Goal: Entertainment & Leisure: Consume media (video, audio)

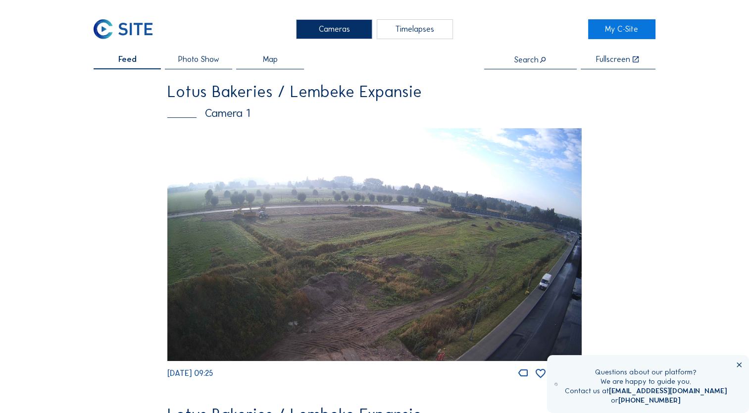
click at [195, 55] on span "Photo Show" at bounding box center [198, 59] width 41 height 8
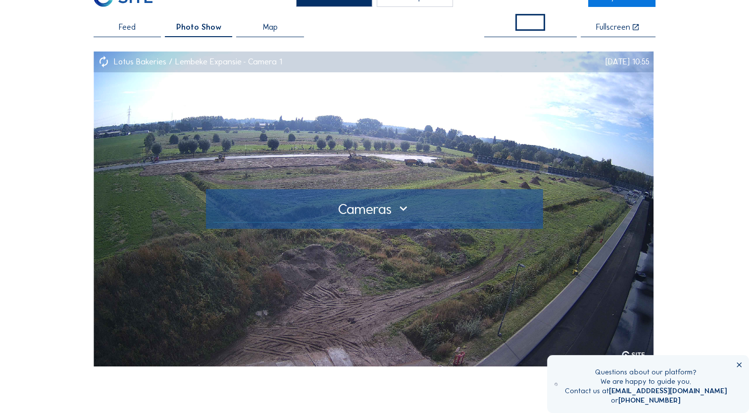
scroll to position [50, 0]
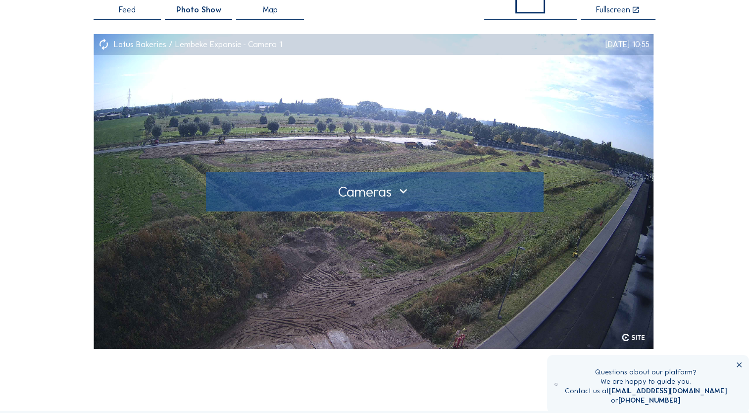
click at [406, 194] on div at bounding box center [374, 192] width 322 height 16
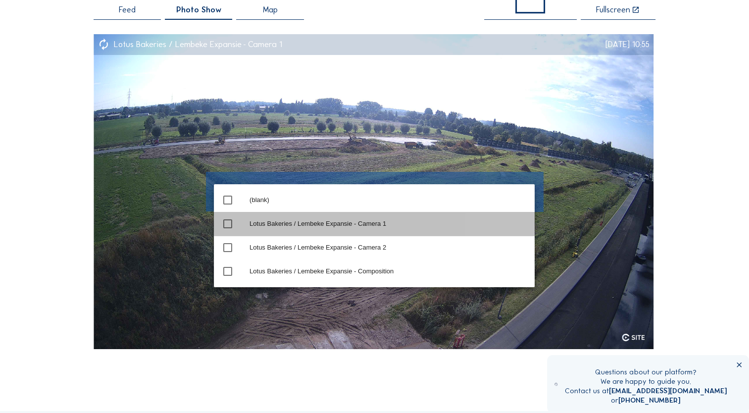
click at [401, 222] on div "Lotus Bakeries / Lembeke Expansie - Camera 1" at bounding box center [388, 224] width 277 height 8
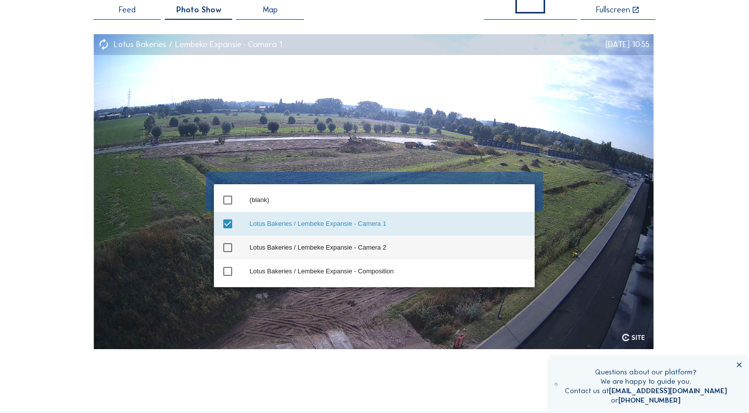
click at [311, 245] on div "Lotus Bakeries / Lembeke Expansie - Camera 2" at bounding box center [388, 248] width 277 height 8
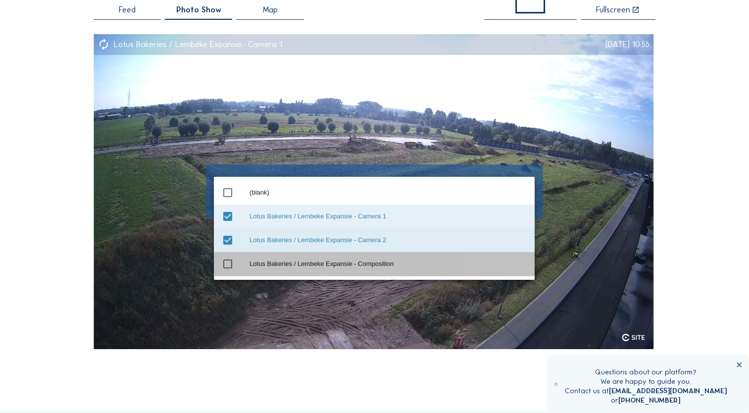
click at [277, 267] on div "Lotus Bakeries / Lembeke Expansie - Composition" at bounding box center [388, 264] width 277 height 8
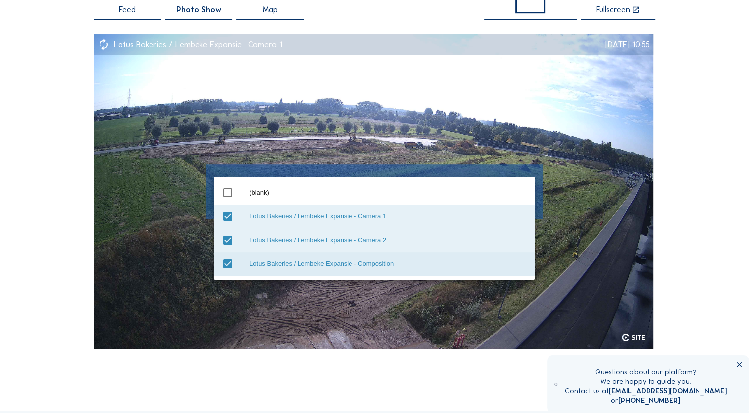
click at [643, 162] on img at bounding box center [374, 191] width 560 height 315
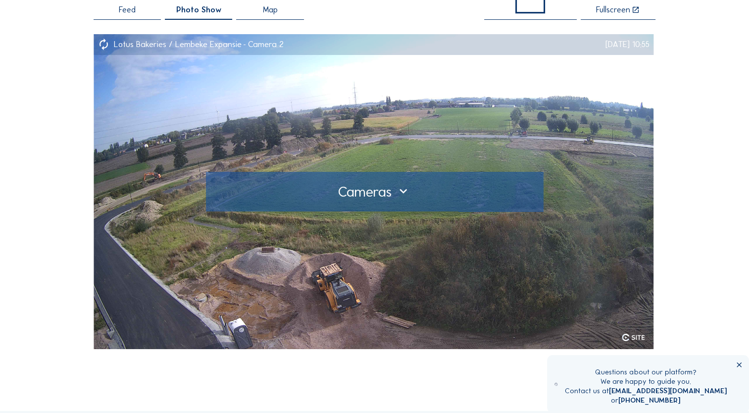
click at [523, 193] on div at bounding box center [374, 192] width 322 height 16
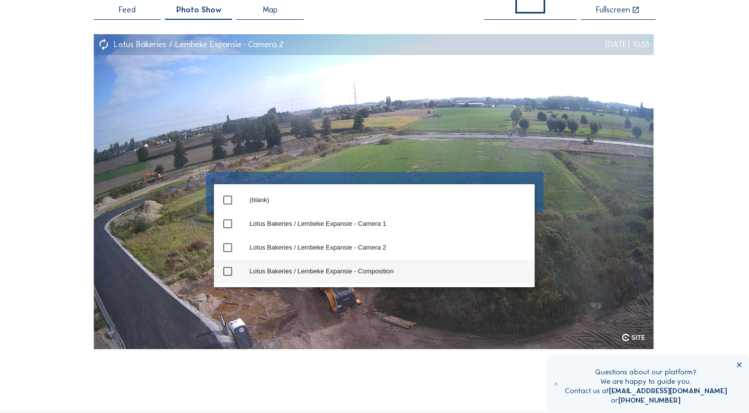
click at [308, 276] on div "Lotus Bakeries / Lembeke Expansie - Composition" at bounding box center [388, 272] width 277 height 16
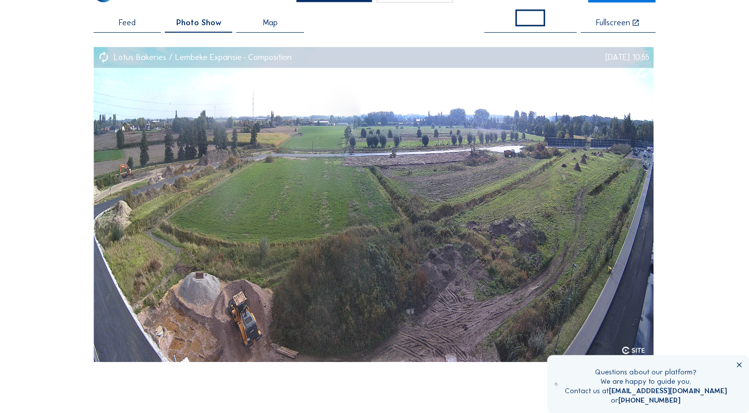
scroll to position [0, 0]
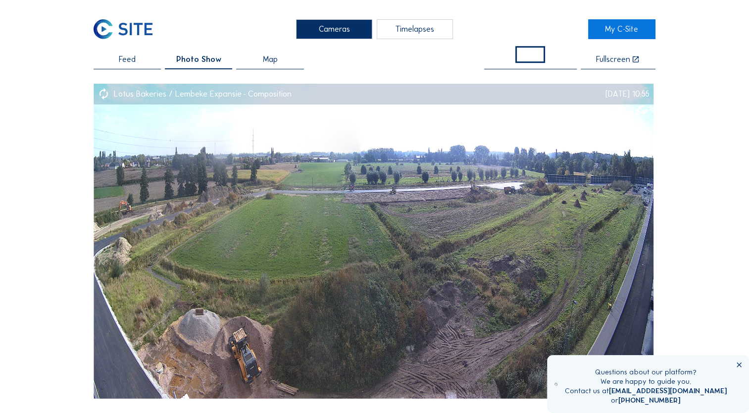
click at [397, 30] on div "Timelapses" at bounding box center [415, 29] width 76 height 20
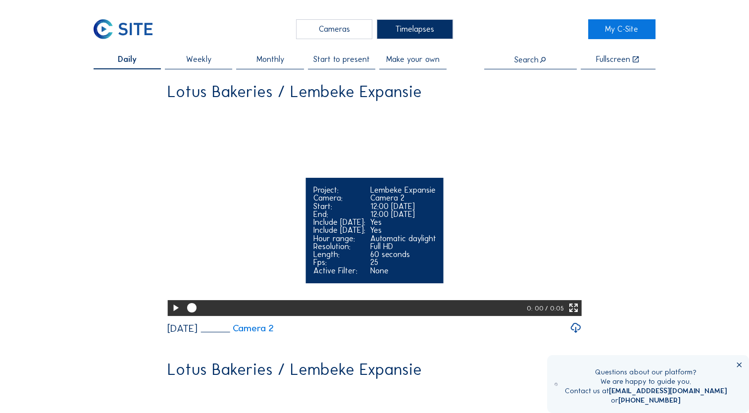
click at [170, 315] on icon at bounding box center [175, 308] width 11 height 14
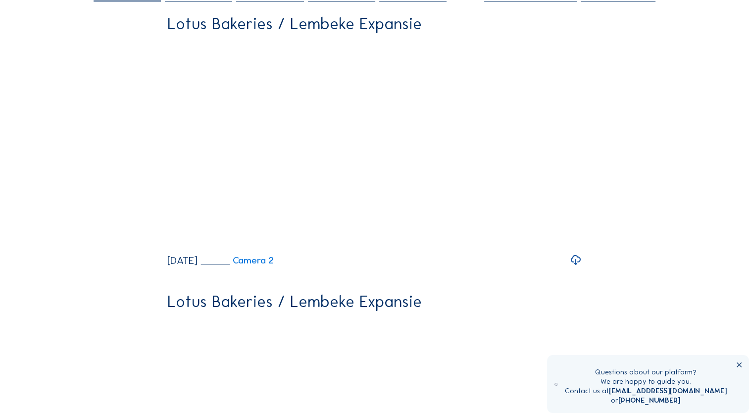
scroll to position [297, 0]
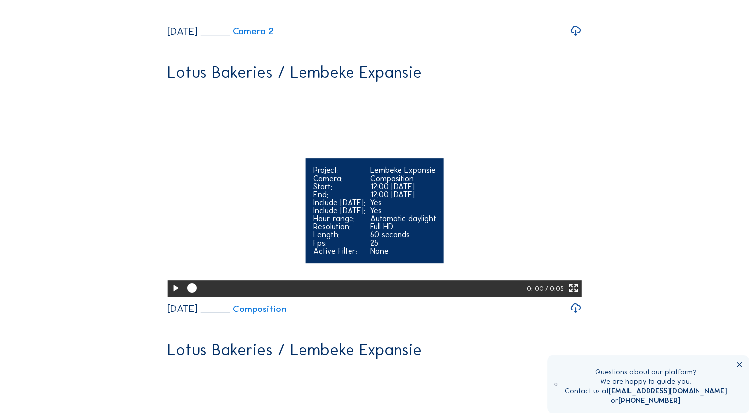
click at [173, 281] on icon at bounding box center [175, 288] width 11 height 14
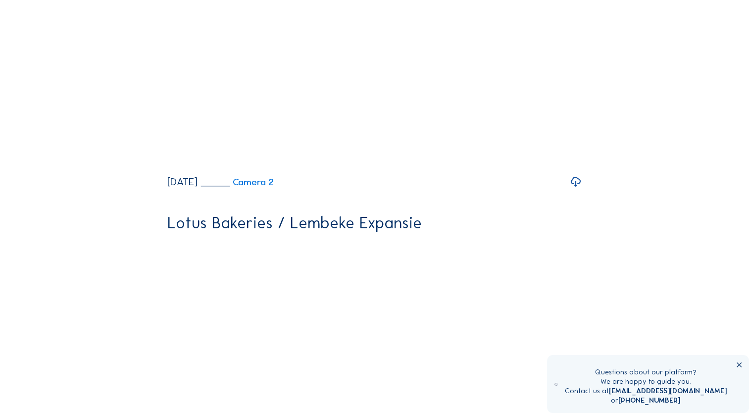
scroll to position [1090, 0]
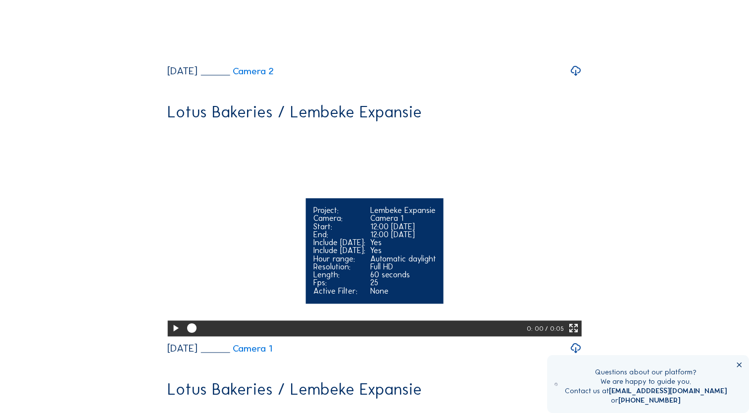
click at [172, 335] on icon at bounding box center [175, 328] width 11 height 14
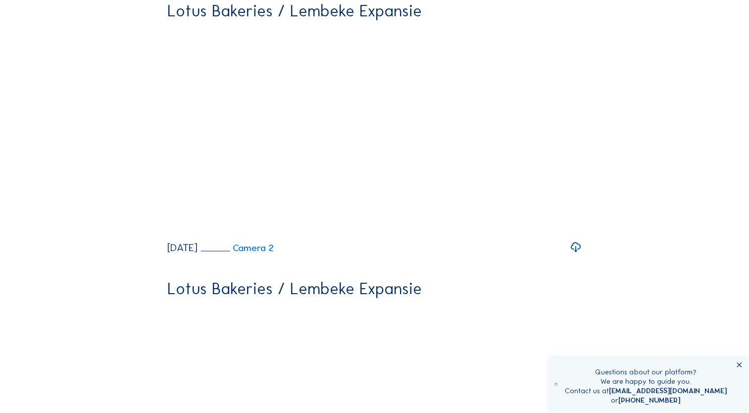
scroll to position [1734, 0]
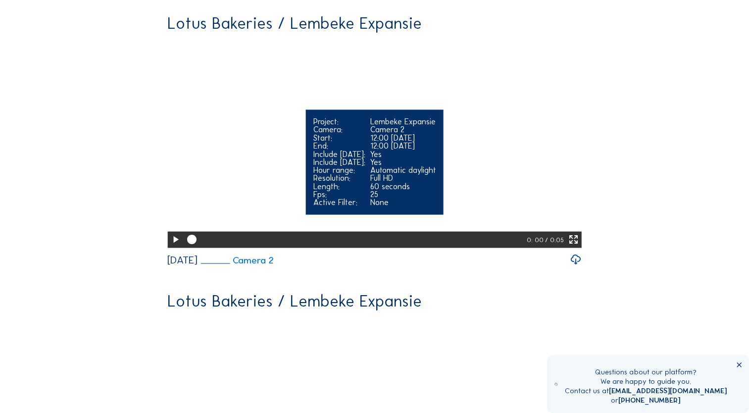
click at [170, 246] on icon at bounding box center [175, 239] width 11 height 14
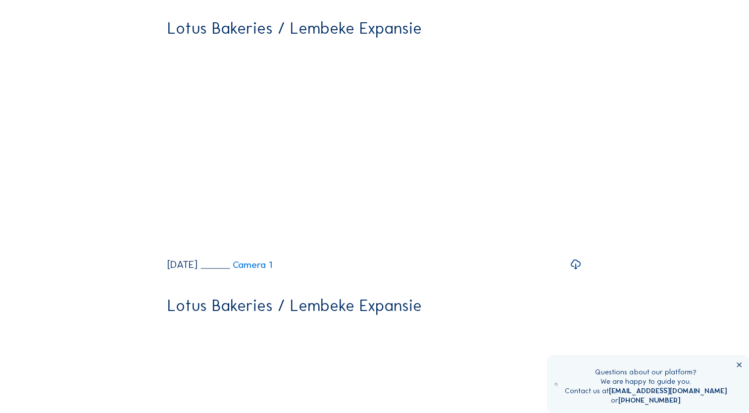
scroll to position [2031, 0]
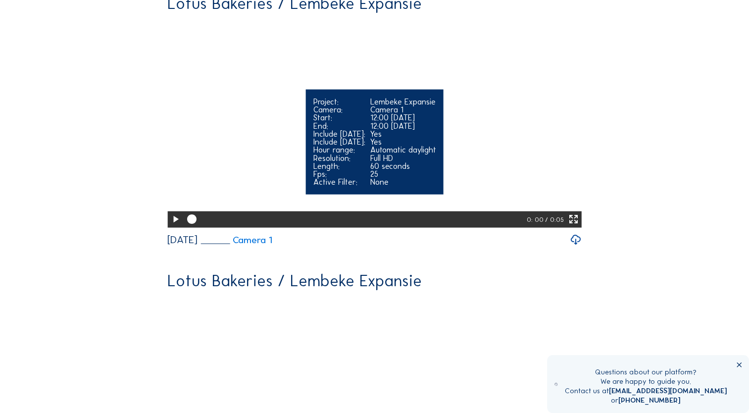
click at [171, 226] on icon at bounding box center [175, 219] width 11 height 14
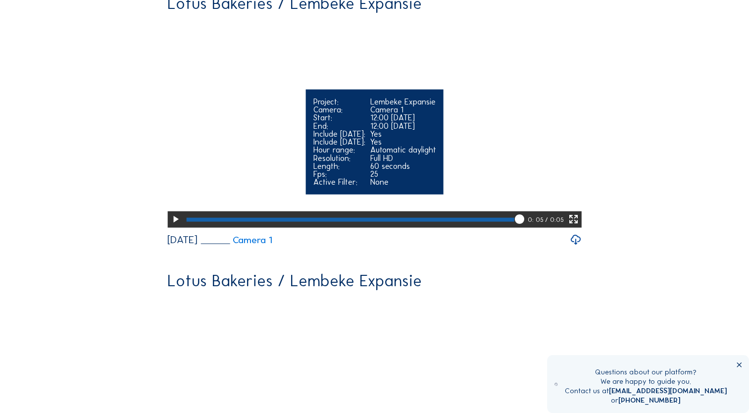
click at [174, 226] on icon at bounding box center [175, 219] width 11 height 14
click at [171, 226] on icon at bounding box center [175, 219] width 11 height 14
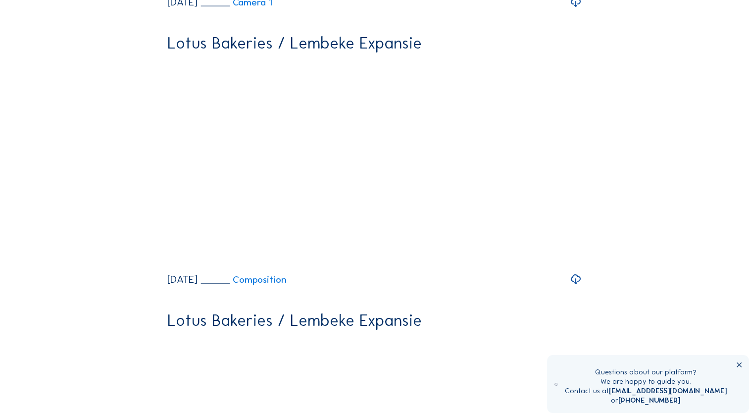
scroll to position [2278, 0]
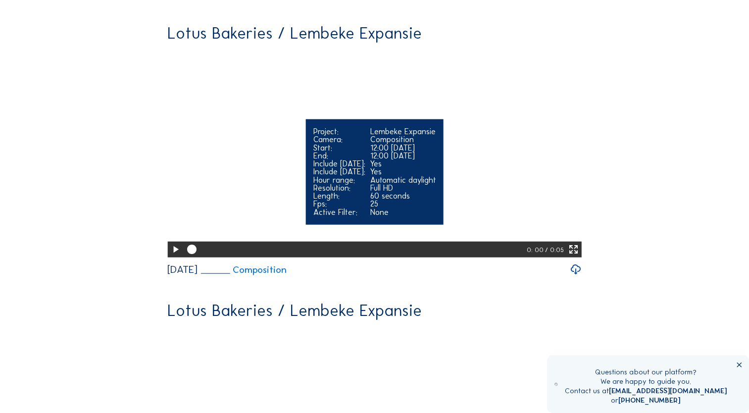
click at [174, 243] on icon at bounding box center [175, 250] width 11 height 14
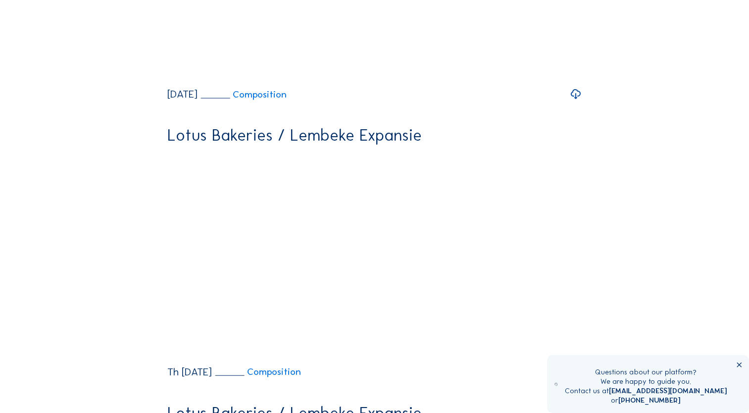
scroll to position [2477, 0]
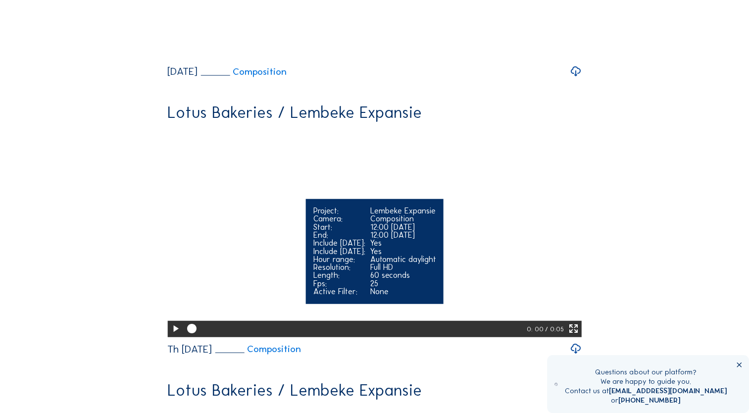
click at [171, 322] on icon at bounding box center [175, 329] width 11 height 14
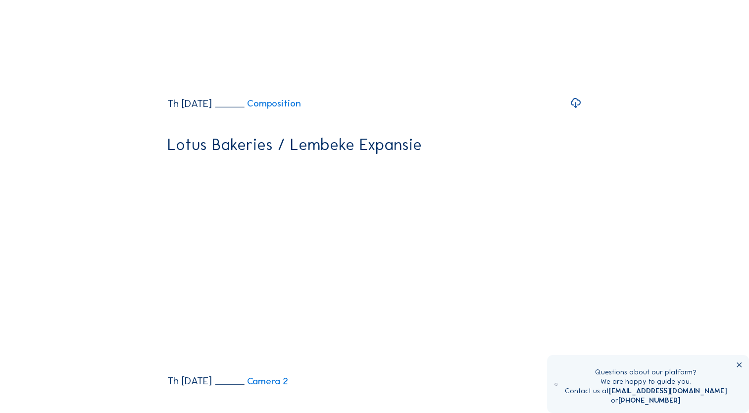
scroll to position [2724, 0]
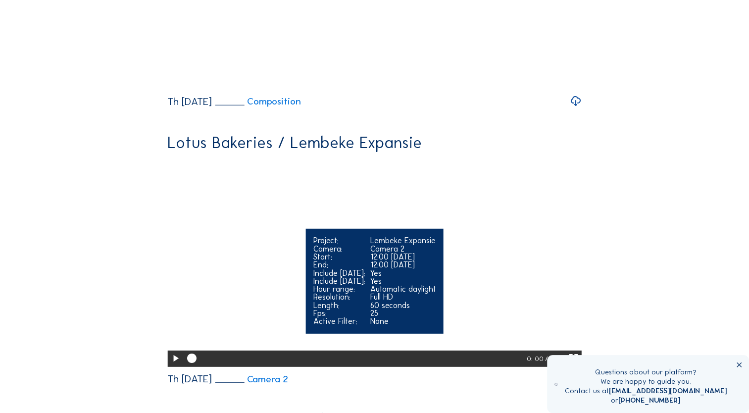
click at [167, 351] on div at bounding box center [175, 359] width 16 height 16
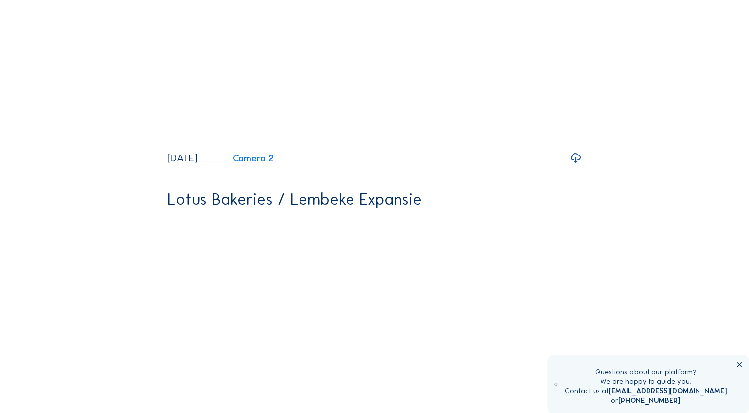
scroll to position [3517, 0]
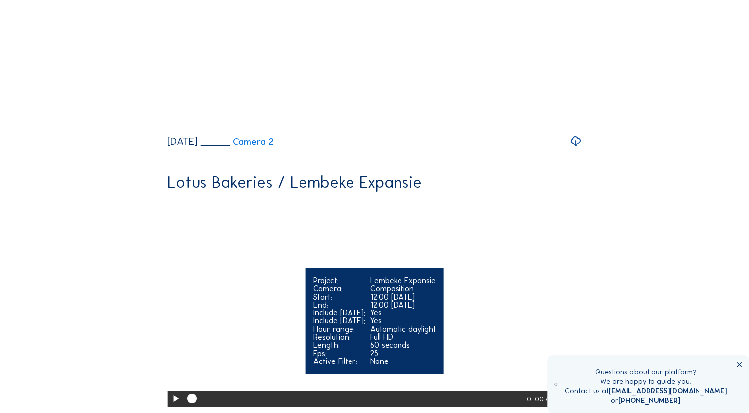
click at [171, 392] on icon at bounding box center [175, 399] width 11 height 14
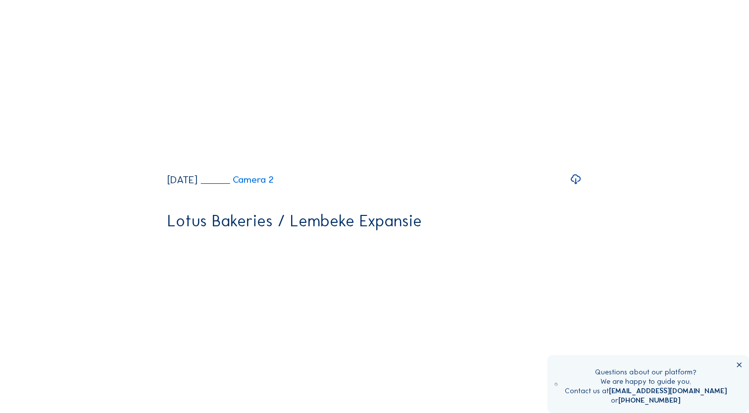
scroll to position [0, 0]
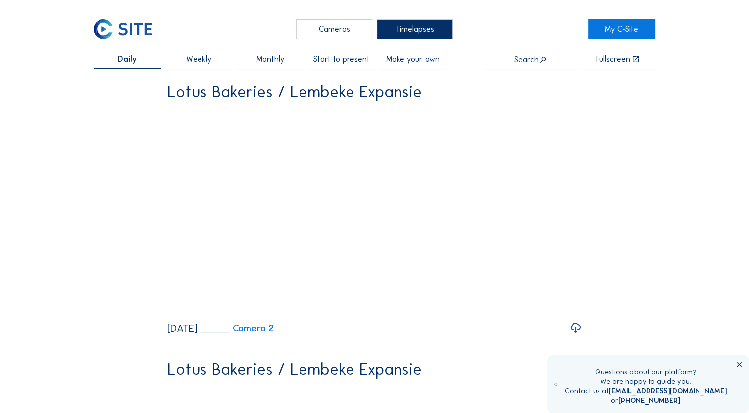
click at [136, 35] on img at bounding box center [123, 29] width 59 height 20
